Goal: Navigation & Orientation: Find specific page/section

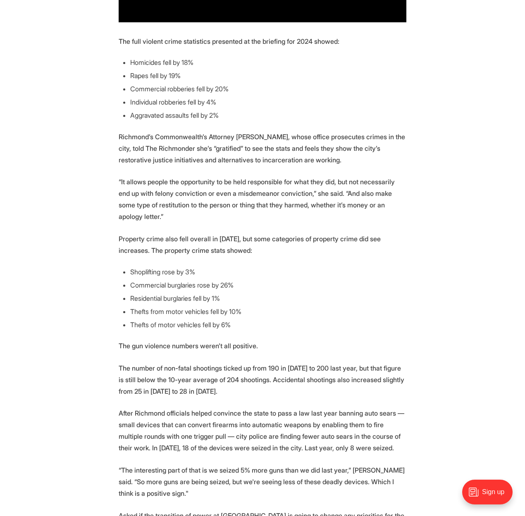
scroll to position [777, 0]
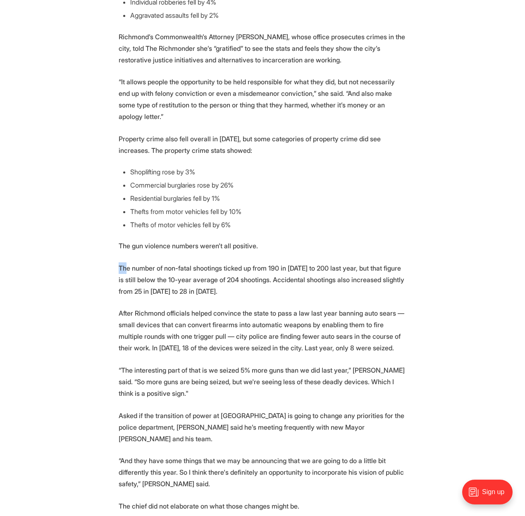
drag, startPoint x: 116, startPoint y: 245, endPoint x: 127, endPoint y: 247, distance: 11.3
click at [127, 247] on section "Richmond saw 53 murders in 2024, according to yearly crime data presented by po…" at bounding box center [262, 45] width 525 height 985
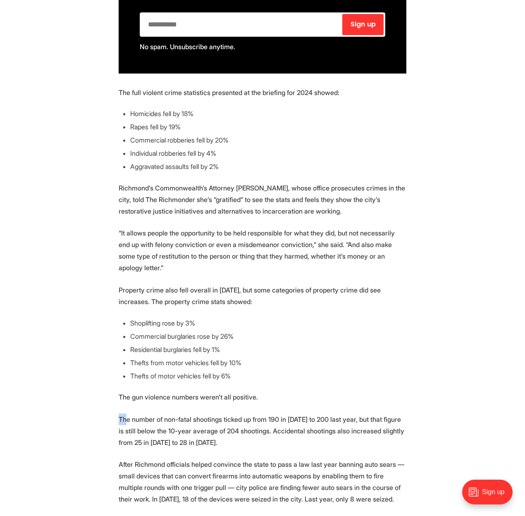
scroll to position [735, 0]
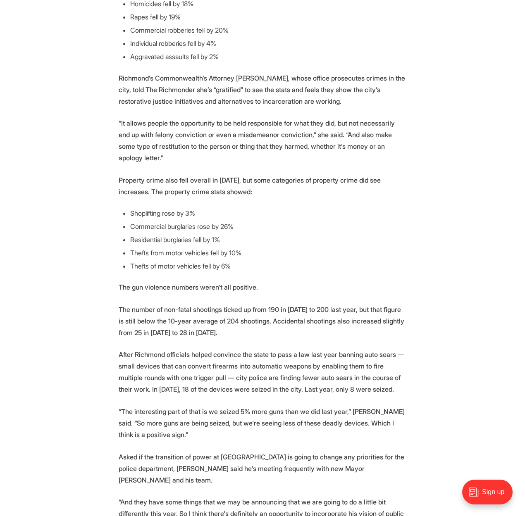
click at [132, 281] on section "Richmond saw 53 murders in 2024, according to yearly crime data presented by po…" at bounding box center [262, 87] width 525 height 985
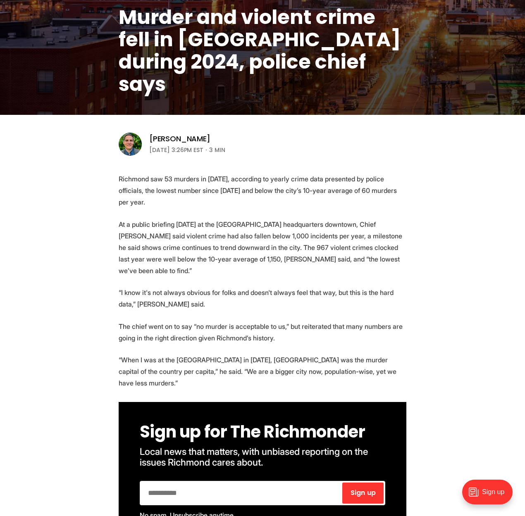
scroll to position [0, 0]
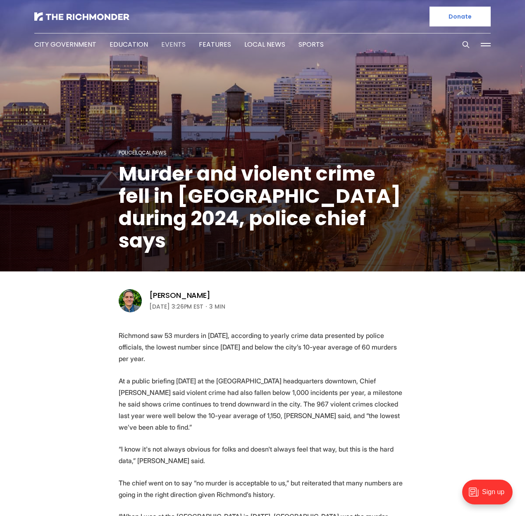
click at [172, 44] on link "Events" at bounding box center [173, 45] width 24 height 10
click at [167, 47] on link "Events" at bounding box center [173, 45] width 24 height 10
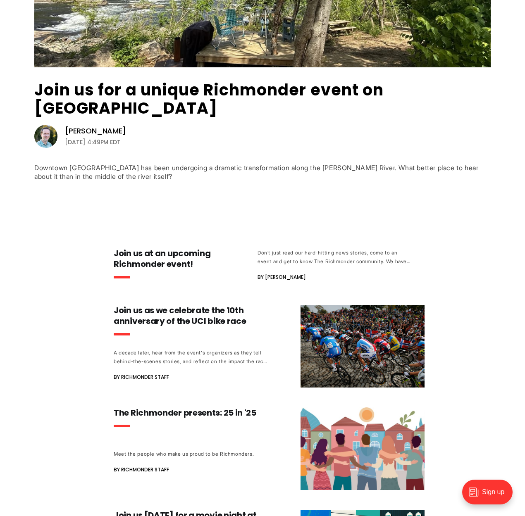
scroll to position [124, 0]
